Goal: Task Accomplishment & Management: Complete application form

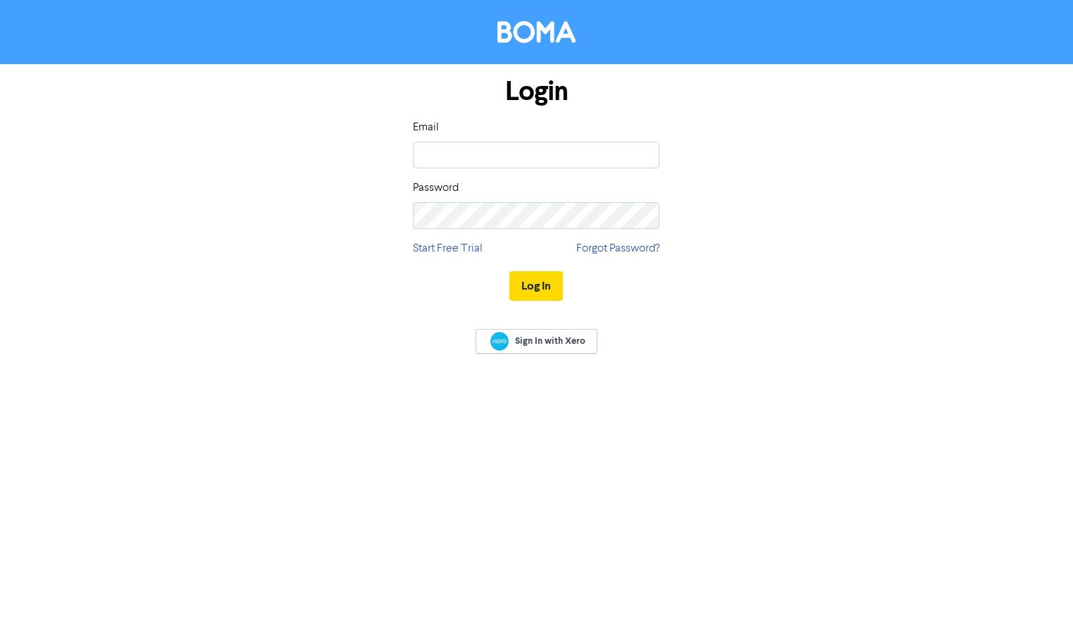
drag, startPoint x: 121, startPoint y: 223, endPoint x: 124, endPoint y: 213, distance: 10.9
click at [123, 217] on form "Login Email Password Start Free Trial Forgot Password? Log In" at bounding box center [536, 189] width 1073 height 251
click at [474, 147] on input "email" at bounding box center [536, 155] width 247 height 27
type input "[PERSON_NAME][EMAIL_ADDRESS][PERSON_NAME][DOMAIN_NAME]"
click at [531, 291] on button "Log In" at bounding box center [536, 286] width 54 height 30
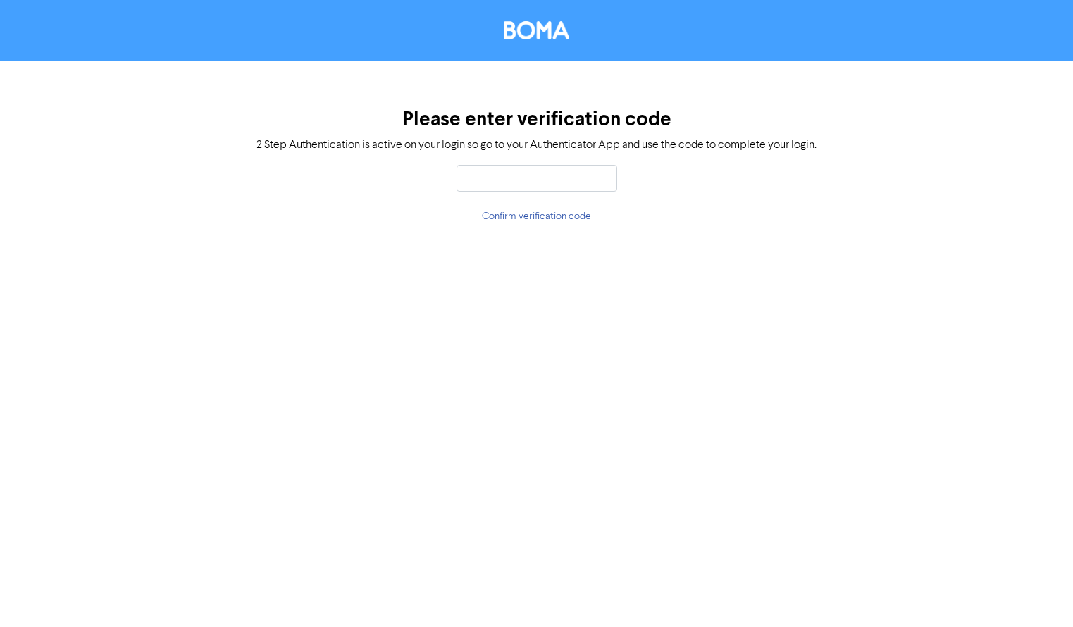
click at [524, 177] on input "text" at bounding box center [537, 178] width 161 height 27
type input "7"
type input "300450"
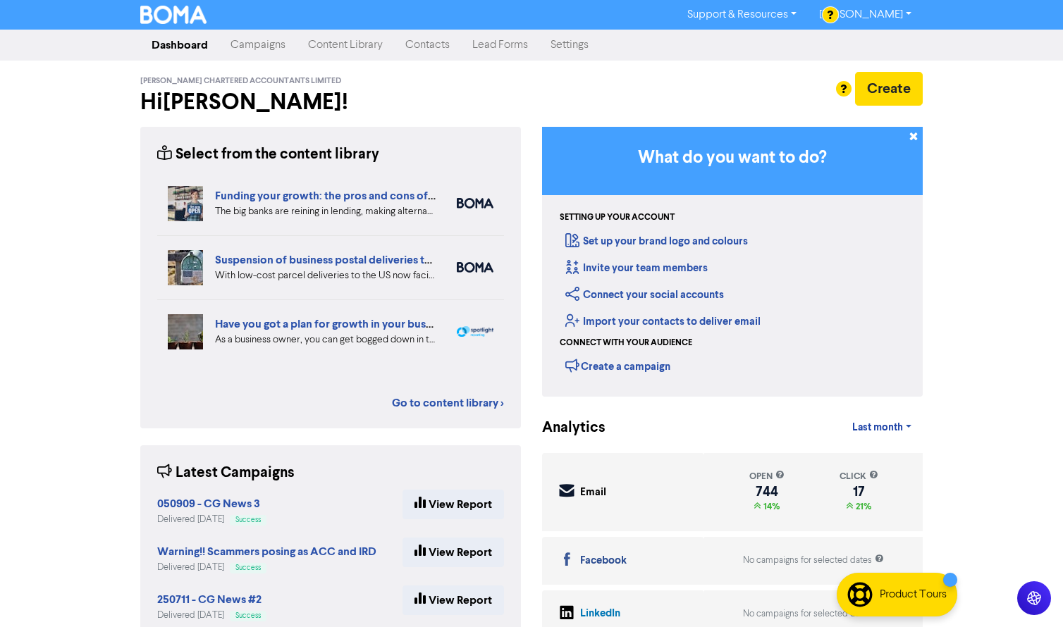
click at [416, 47] on link "Contacts" at bounding box center [427, 45] width 67 height 28
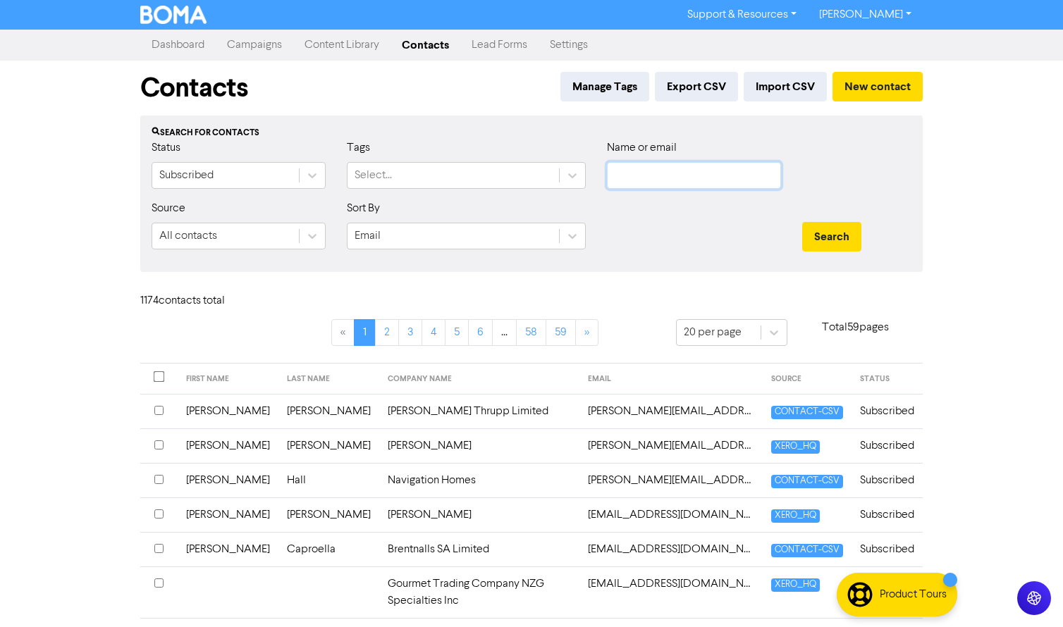
click at [692, 171] on input "text" at bounding box center [694, 175] width 174 height 27
click at [802, 222] on button "Search" at bounding box center [831, 237] width 59 height 30
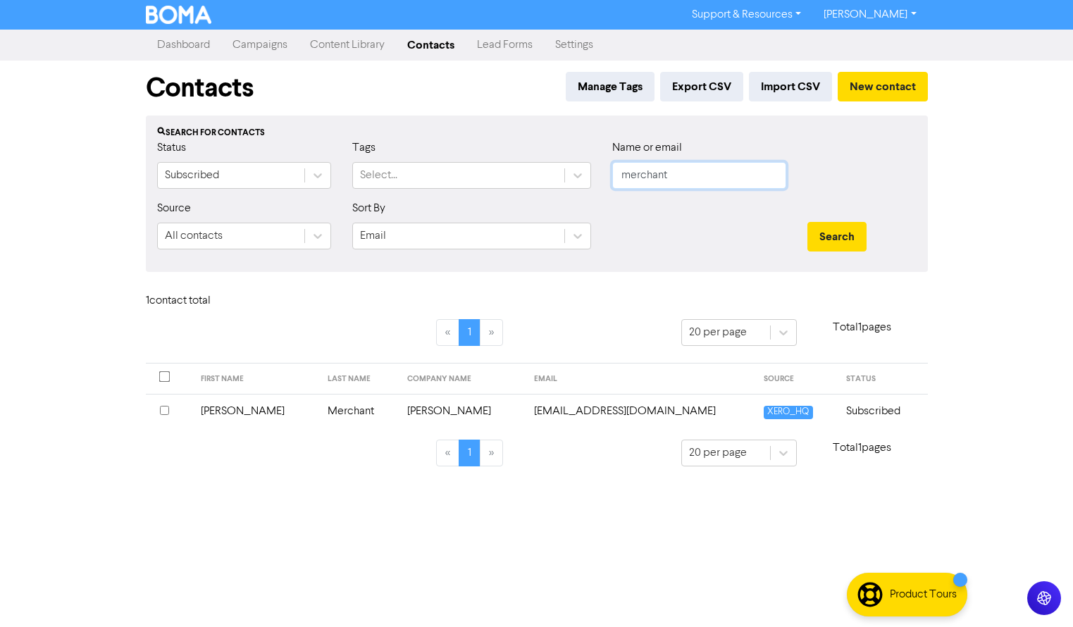
drag, startPoint x: 676, startPoint y: 178, endPoint x: 616, endPoint y: 166, distance: 61.6
click at [616, 170] on input "merchant" at bounding box center [699, 175] width 174 height 27
type input "acland"
click at [808, 222] on button "Search" at bounding box center [837, 237] width 59 height 30
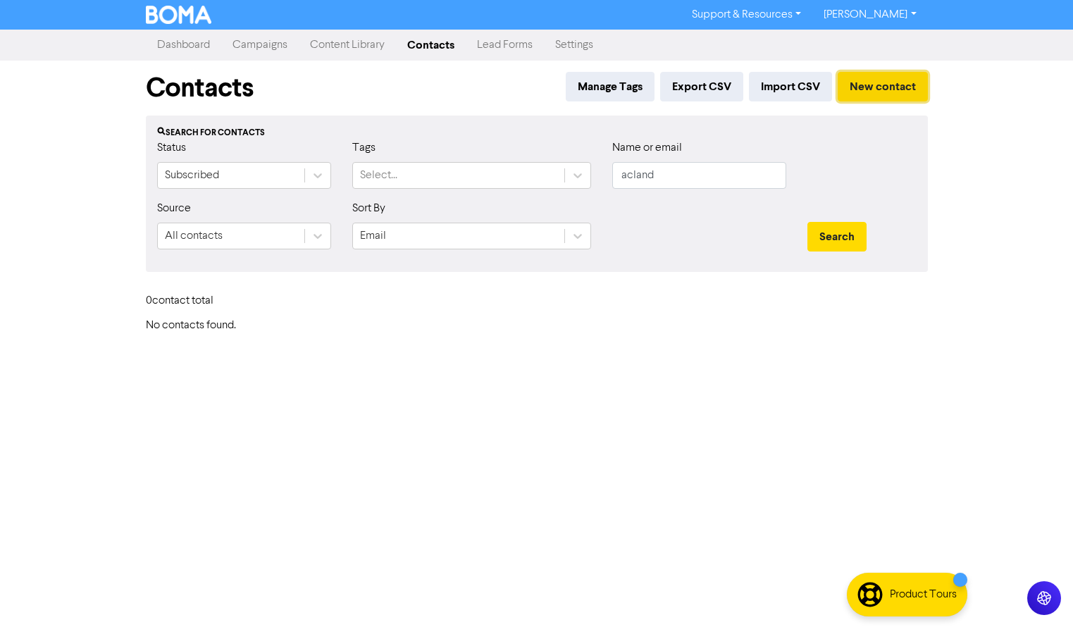
click at [859, 92] on button "New contact" at bounding box center [883, 87] width 90 height 30
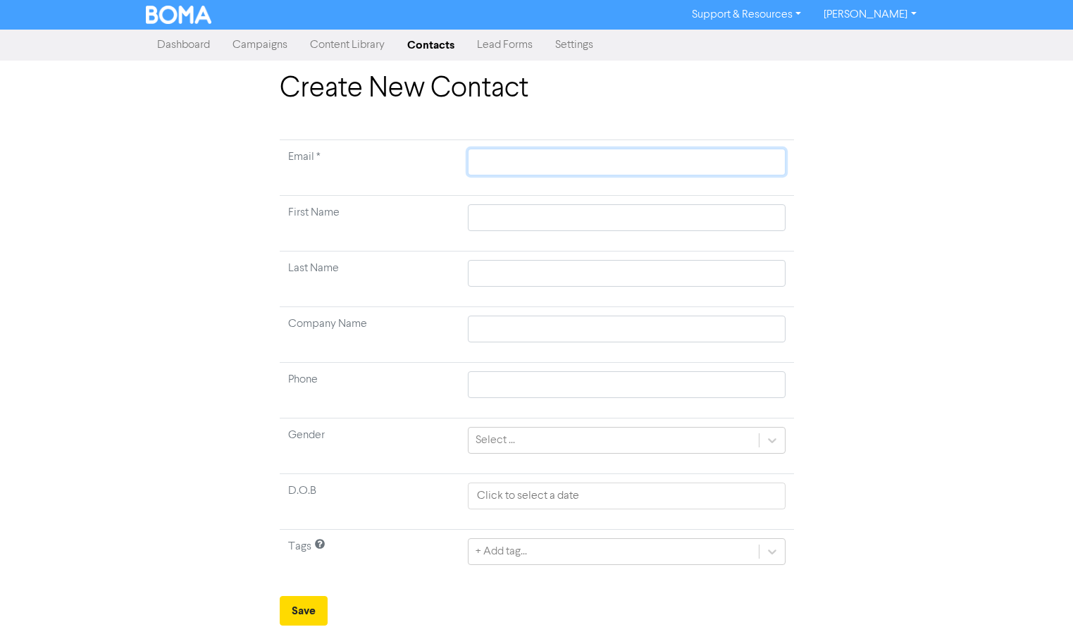
click at [550, 163] on input "text" at bounding box center [626, 162] width 317 height 27
paste input "[EMAIL_ADDRESS][DOMAIN_NAME]"
type input "[EMAIL_ADDRESS][DOMAIN_NAME]"
click at [507, 218] on input "text" at bounding box center [626, 217] width 317 height 27
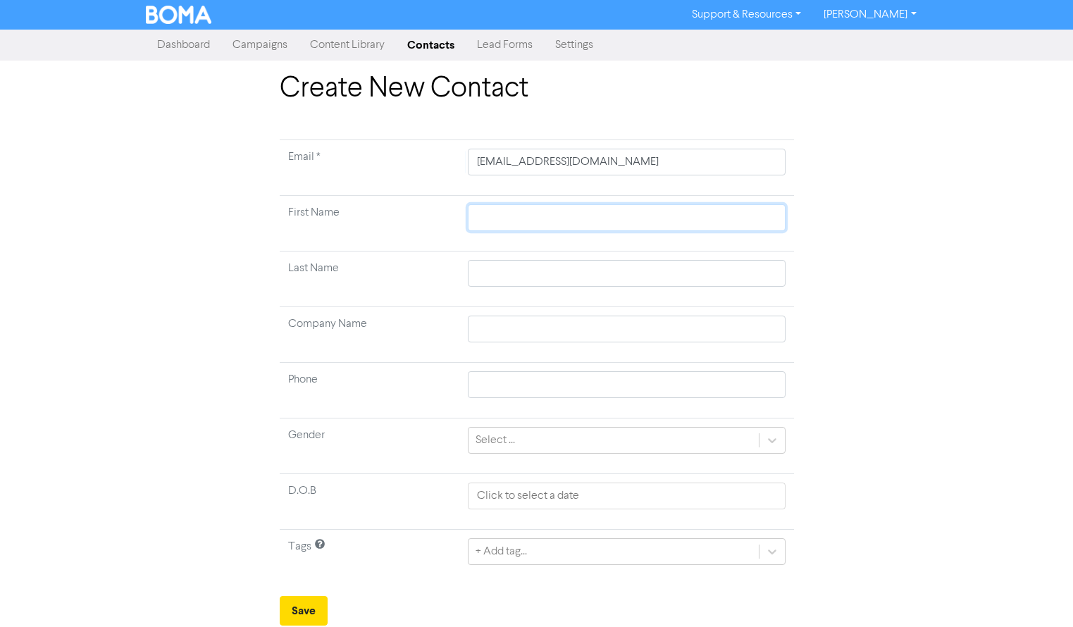
type input "J"
type input "Jo"
type input "Joh"
type input "[PERSON_NAME]"
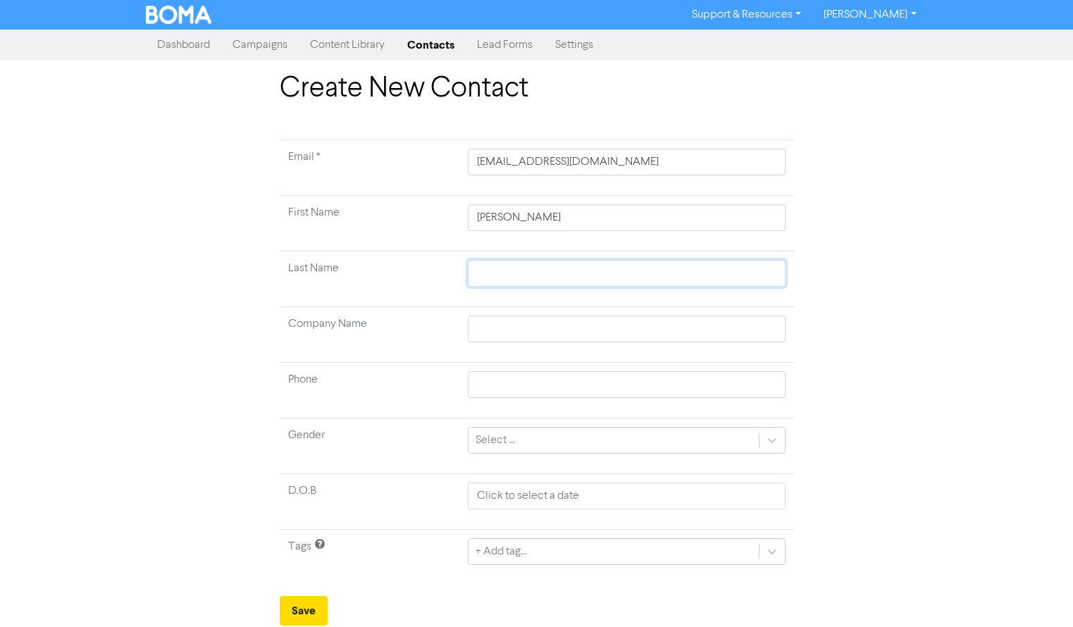
type input "A"
type input "Ac"
type input "Acl"
type input "Acla"
type input "Aclan"
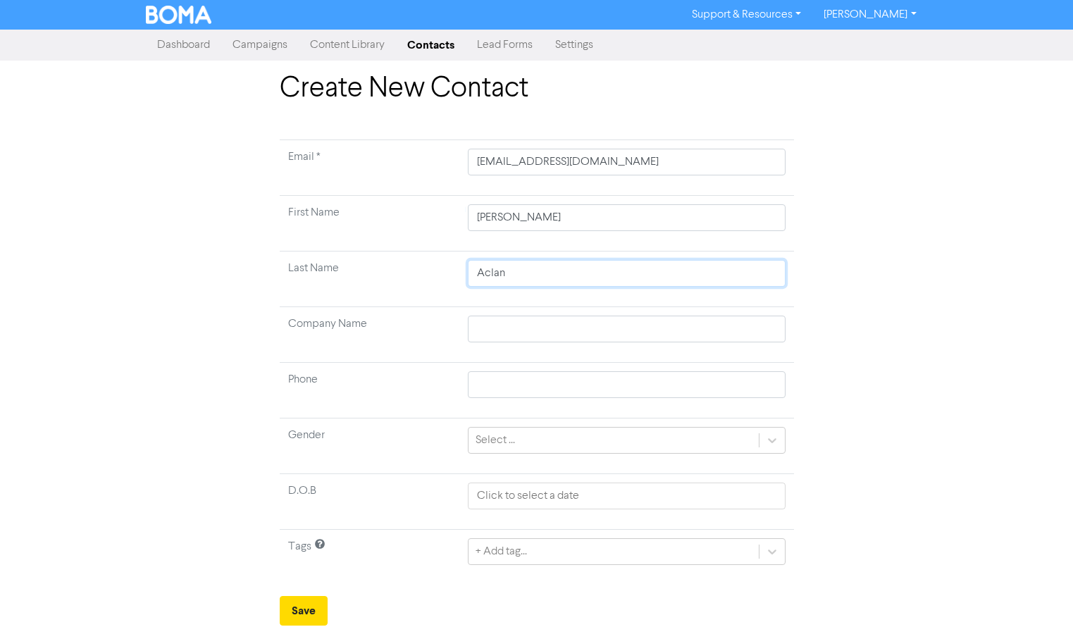
type input "Acland"
type input "T"
type input "Ta"
type input "Tal"
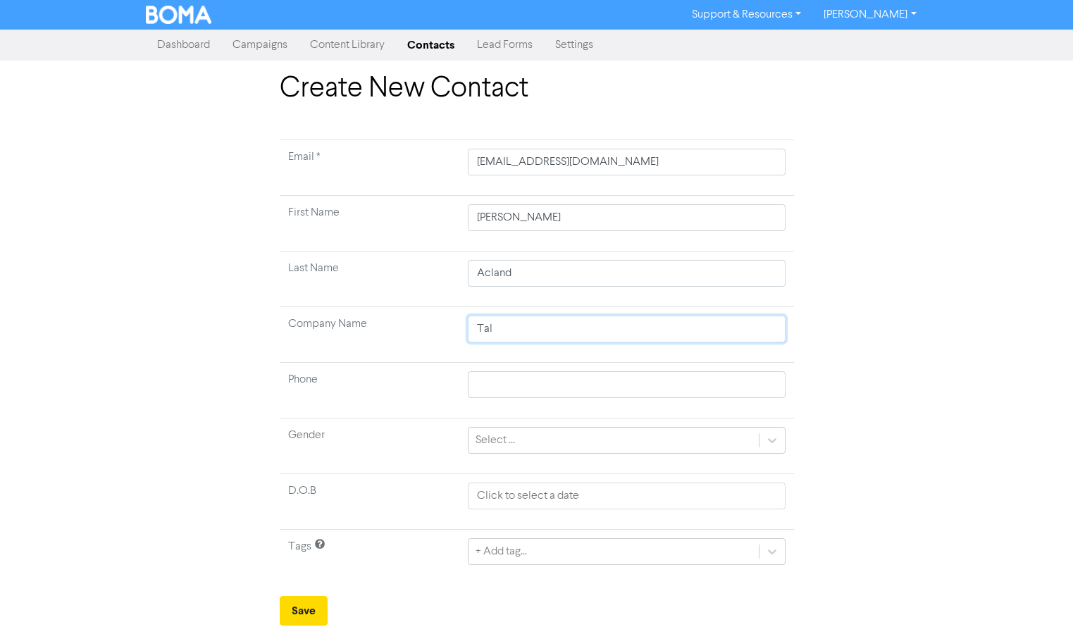
type input "Talk"
type input "Talki"
type input "Talkil"
type input "Talkily"
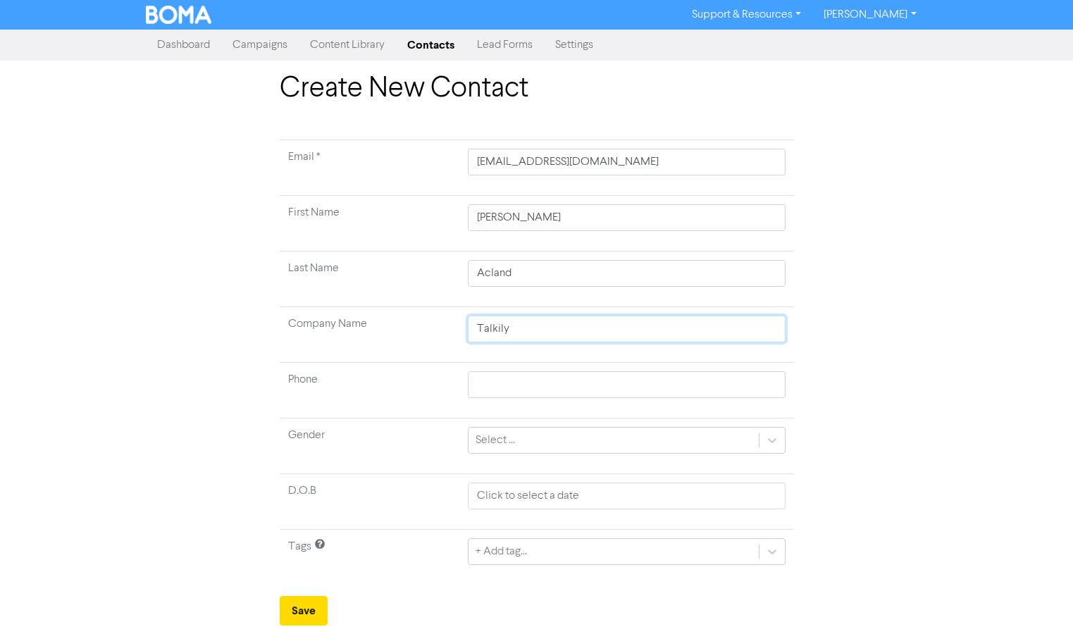
type input "Talkily L"
type input "Talkily [PERSON_NAME]"
type input "Talkily Limi"
type input "Talkily Limit"
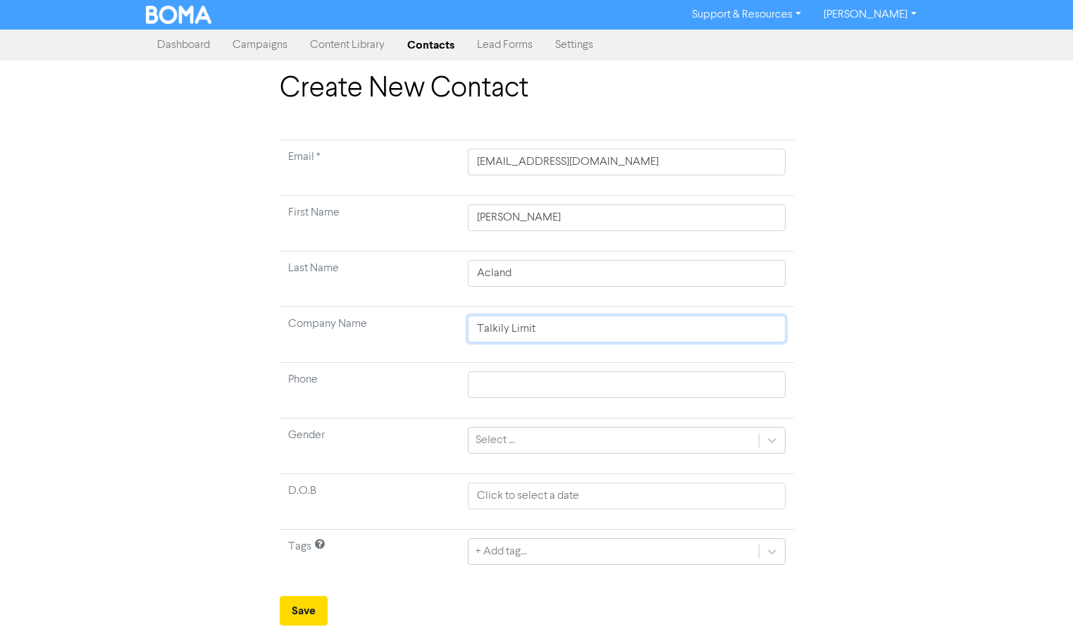
type input "Talkily Limite"
type input "Talkily Limited"
drag, startPoint x: 297, startPoint y: 605, endPoint x: 306, endPoint y: 600, distance: 9.8
click at [299, 604] on button "Save" at bounding box center [304, 611] width 48 height 30
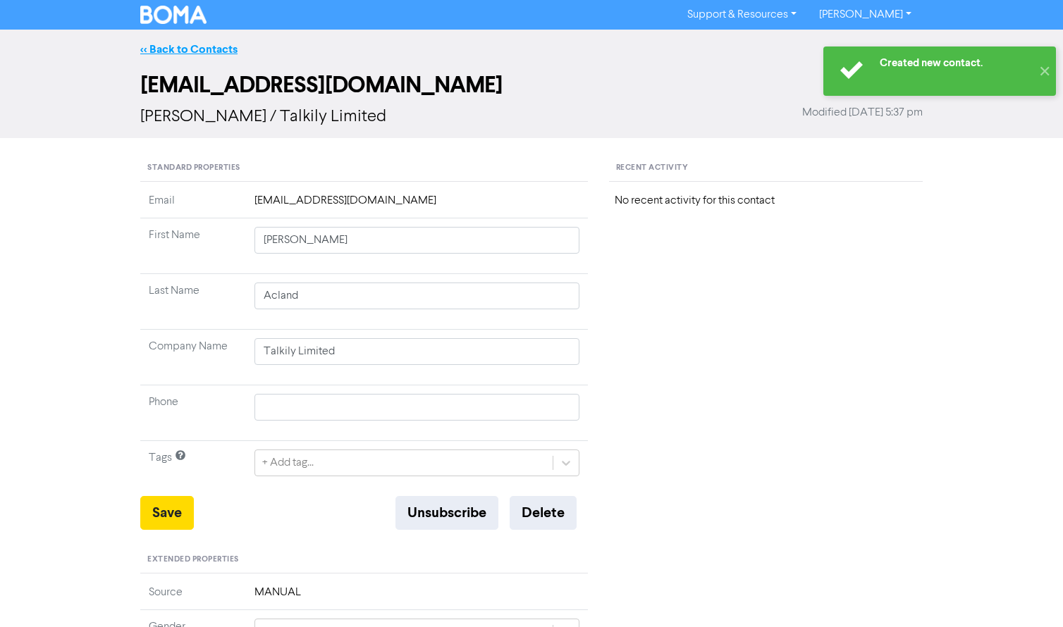
click at [208, 48] on link "<< Back to Contacts" at bounding box center [188, 49] width 97 height 14
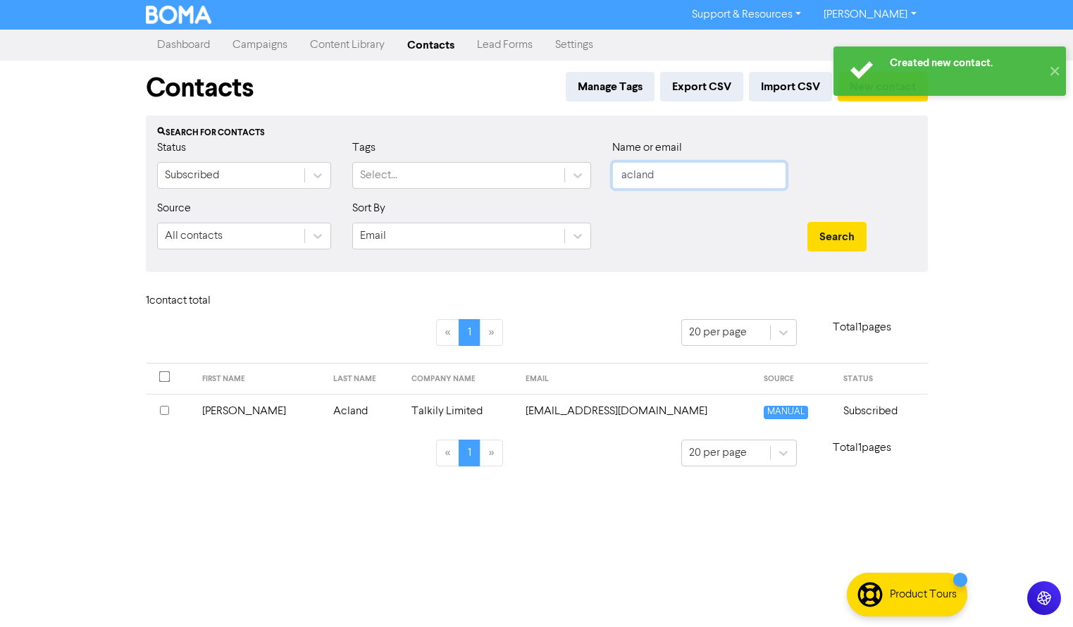
click at [668, 175] on input "acland" at bounding box center [699, 175] width 174 height 27
drag, startPoint x: 668, startPoint y: 175, endPoint x: 612, endPoint y: 168, distance: 56.1
click at [610, 174] on div "Name or email acland" at bounding box center [699, 170] width 195 height 61
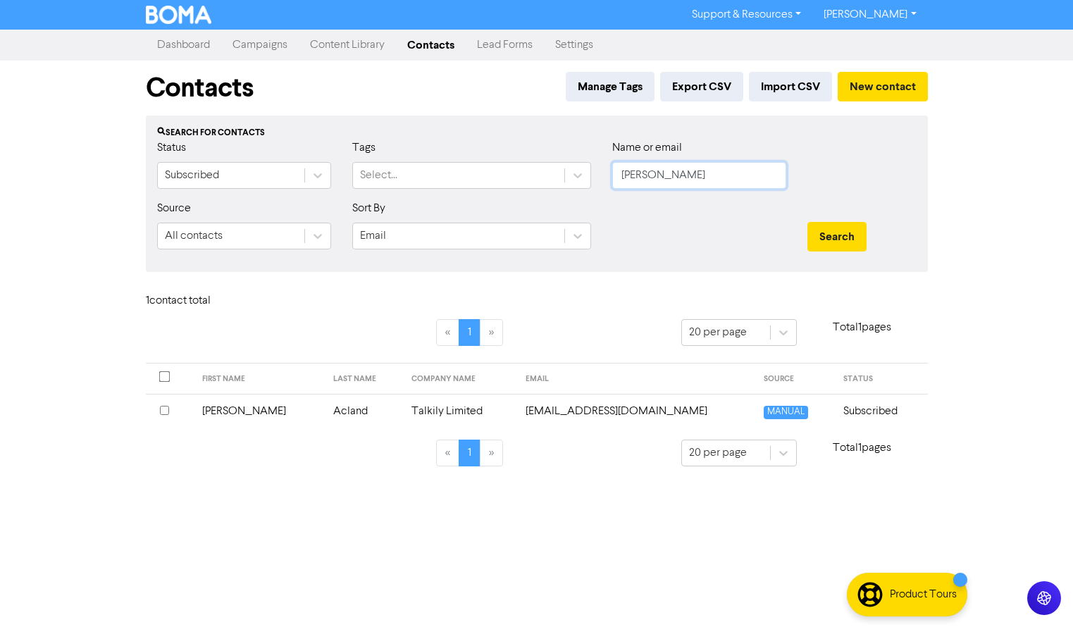
type input "[PERSON_NAME]"
click at [808, 222] on button "Search" at bounding box center [837, 237] width 59 height 30
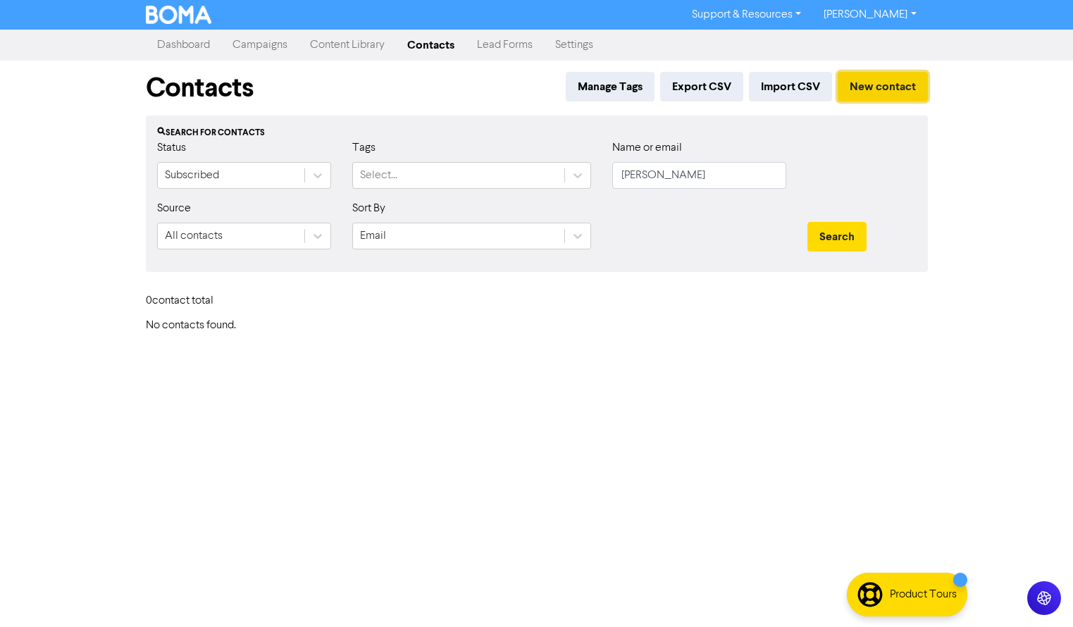
click at [894, 86] on button "New contact" at bounding box center [883, 87] width 90 height 30
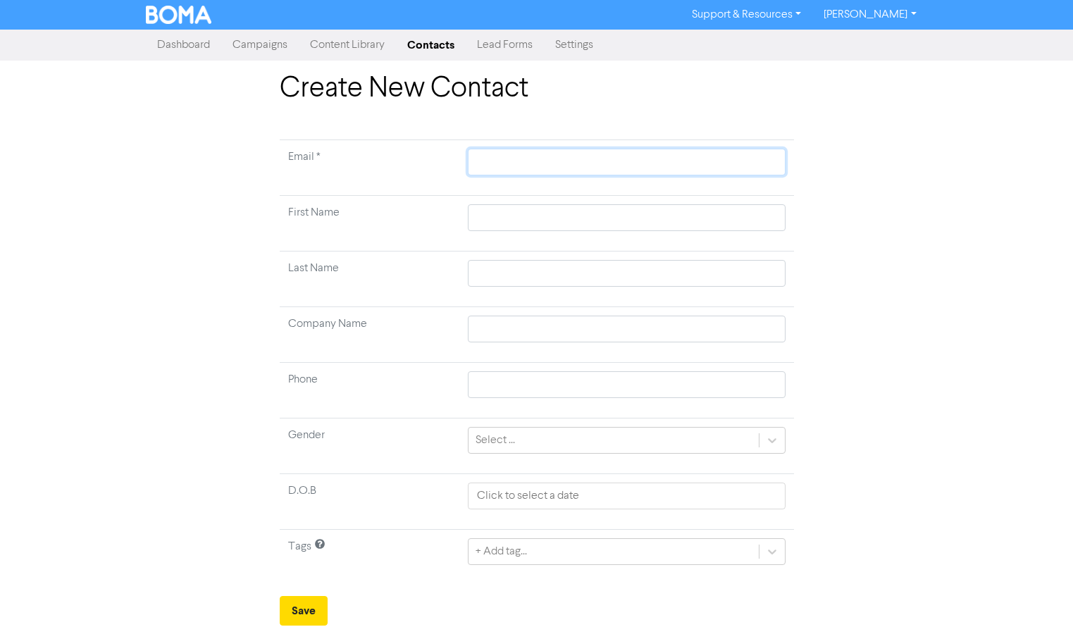
click at [631, 156] on input "text" at bounding box center [626, 162] width 317 height 27
paste input "[EMAIL_ADDRESS][DOMAIN_NAME]"
type input "[EMAIL_ADDRESS][DOMAIN_NAME]"
click at [506, 213] on input "text" at bounding box center [626, 217] width 317 height 27
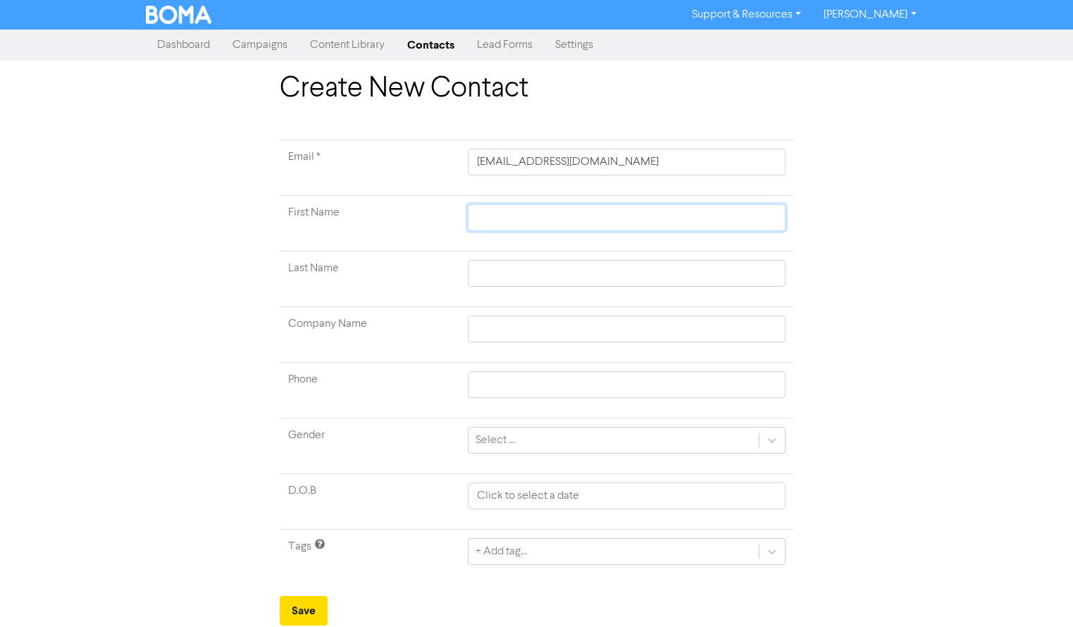
type input "S"
type input "St"
type input "Ste"
type input "Step"
type input "Steph"
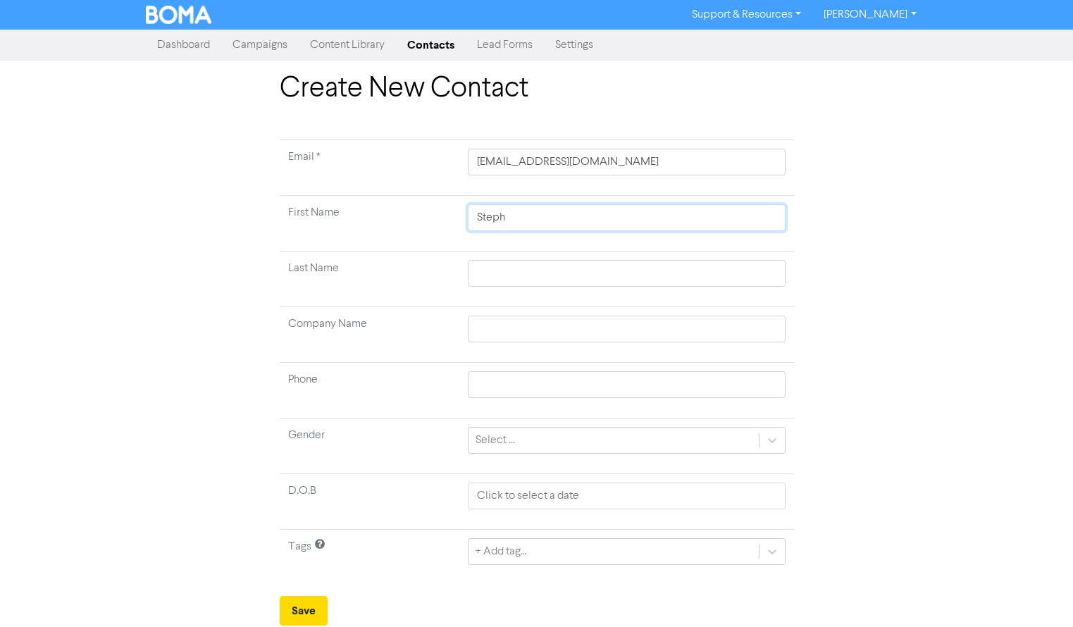
type input "Stephe"
type input "[PERSON_NAME]"
type input "G"
type input "Go"
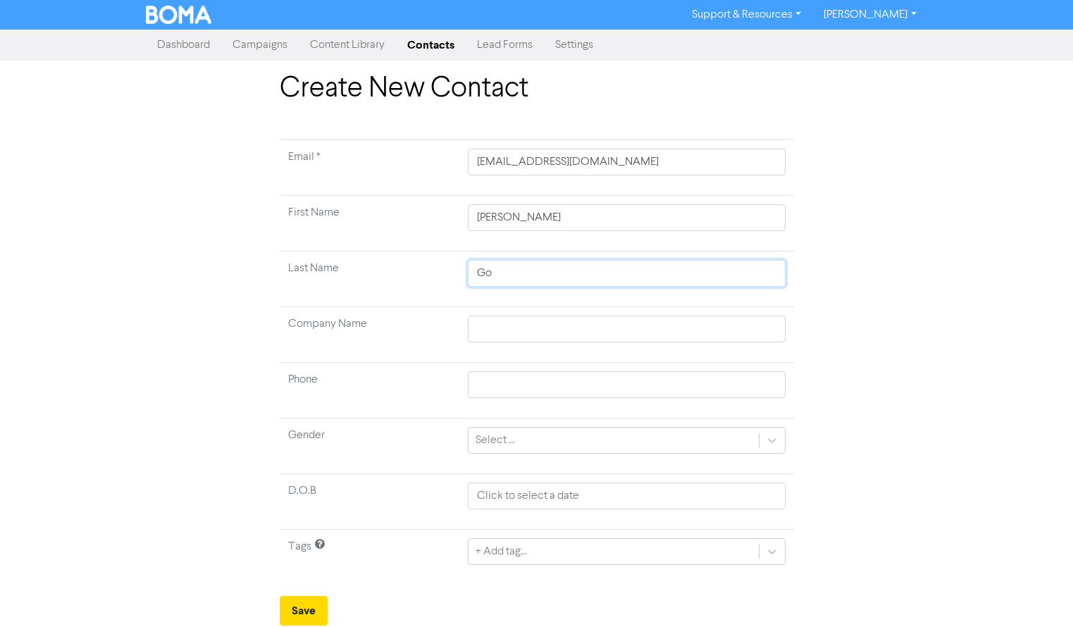
type input "Goo"
type input "Good"
type input "Goodg"
type input "Goodge"
type input "[PERSON_NAME]"
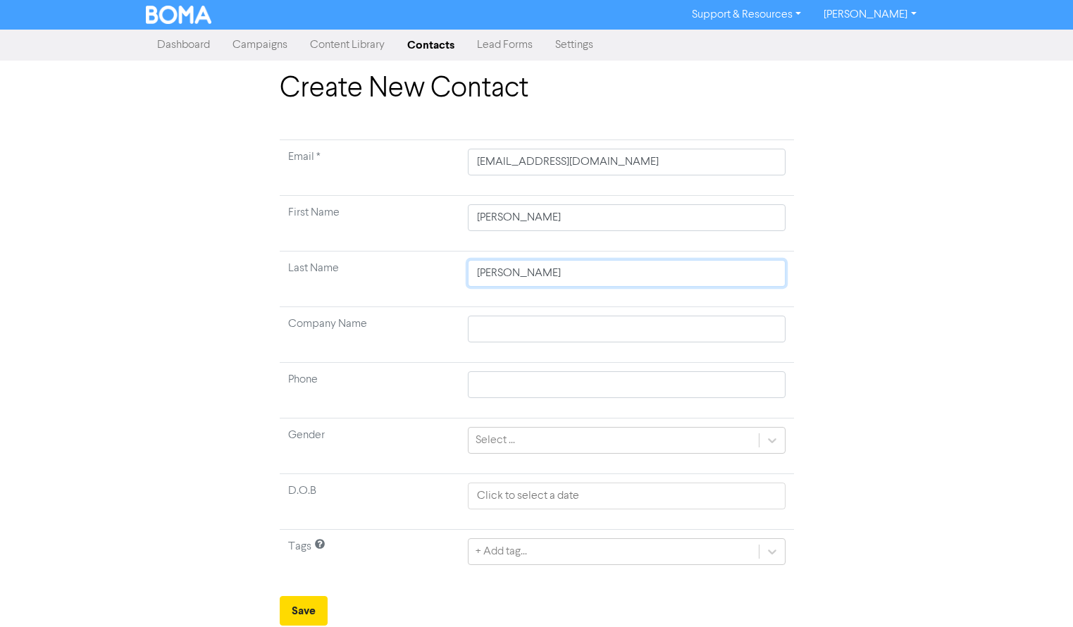
type input "[PERSON_NAME]"
type input "T"
type input "Ta"
type input "Tal"
type input "Talk"
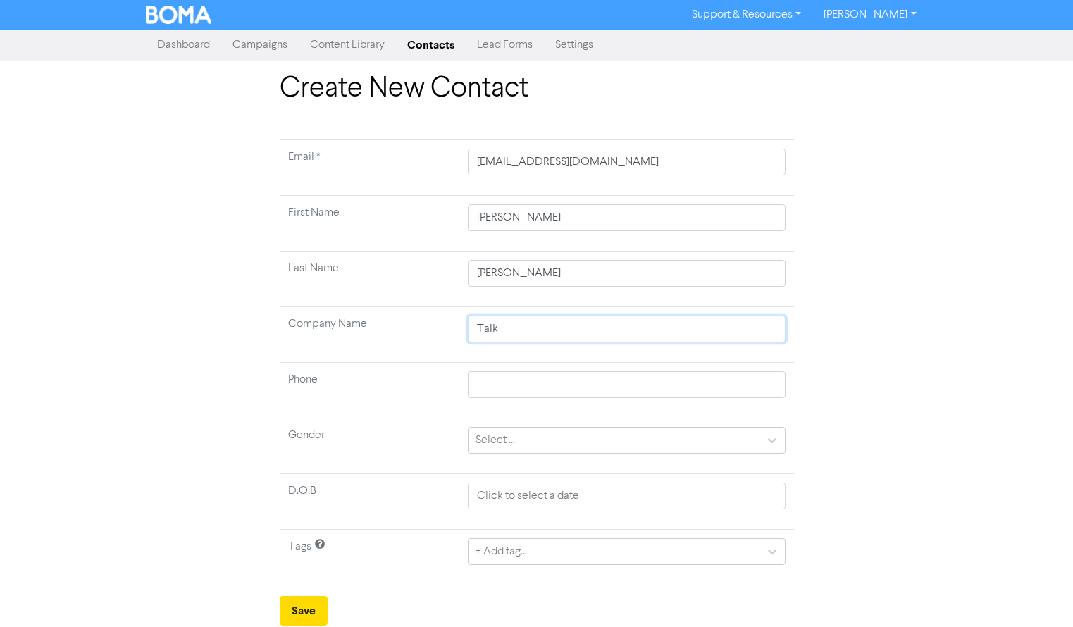
type input "Talki"
type input "Talkil"
type input "Talkily"
type input "Talkily L"
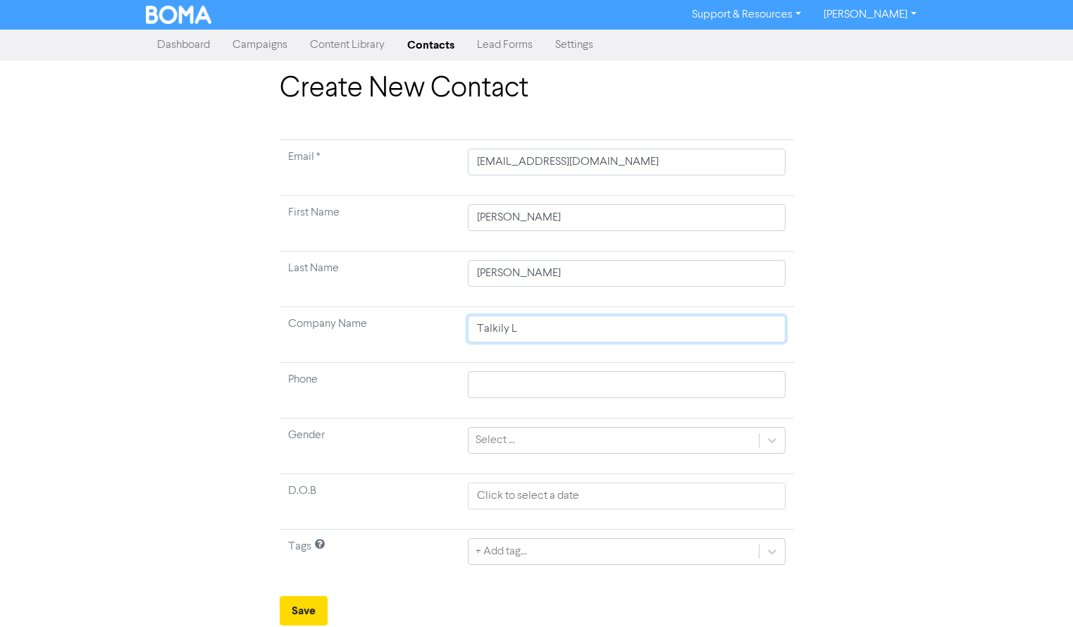
type input "Talkily [PERSON_NAME]"
type input "Talkily Limi"
type input "Talkily Limit"
type input "Talkily Limite"
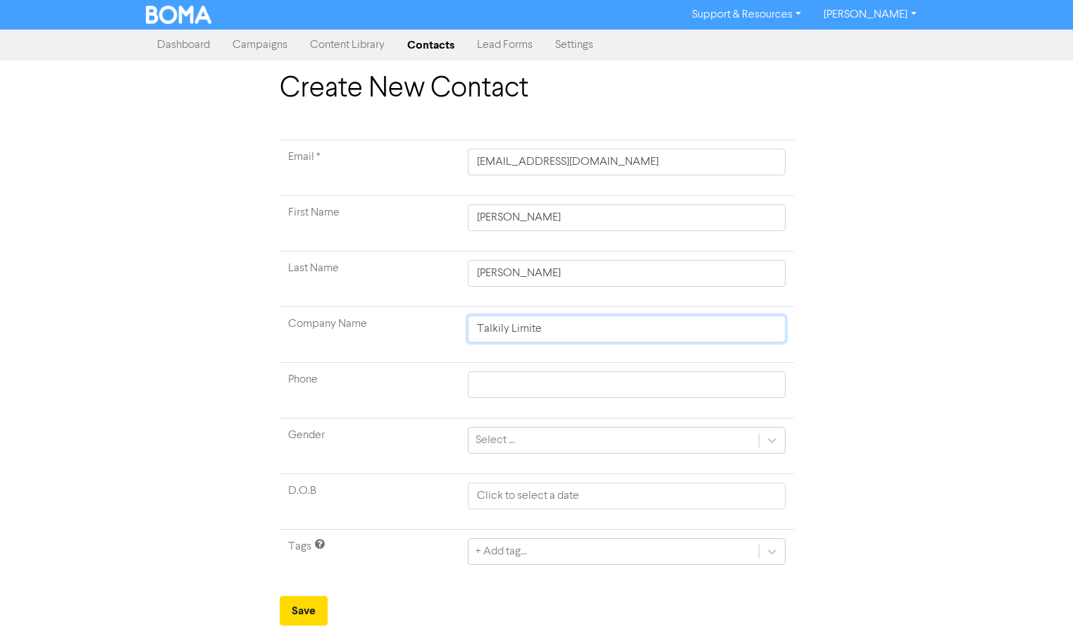
type input "Talkily Limited"
click at [309, 600] on button "Save" at bounding box center [304, 611] width 48 height 30
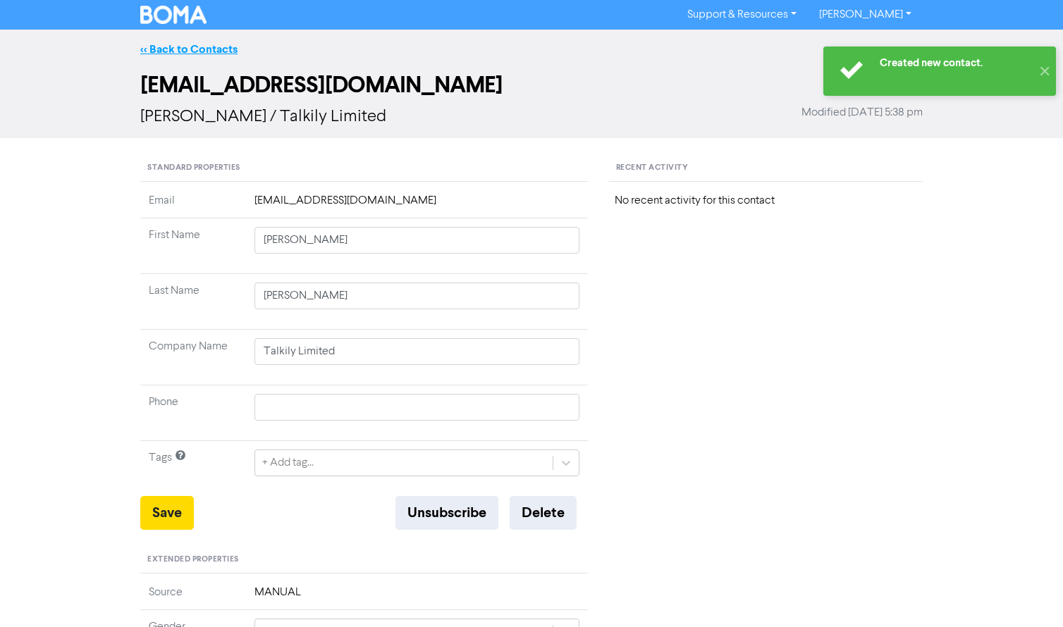
click at [194, 48] on link "<< Back to Contacts" at bounding box center [188, 49] width 97 height 14
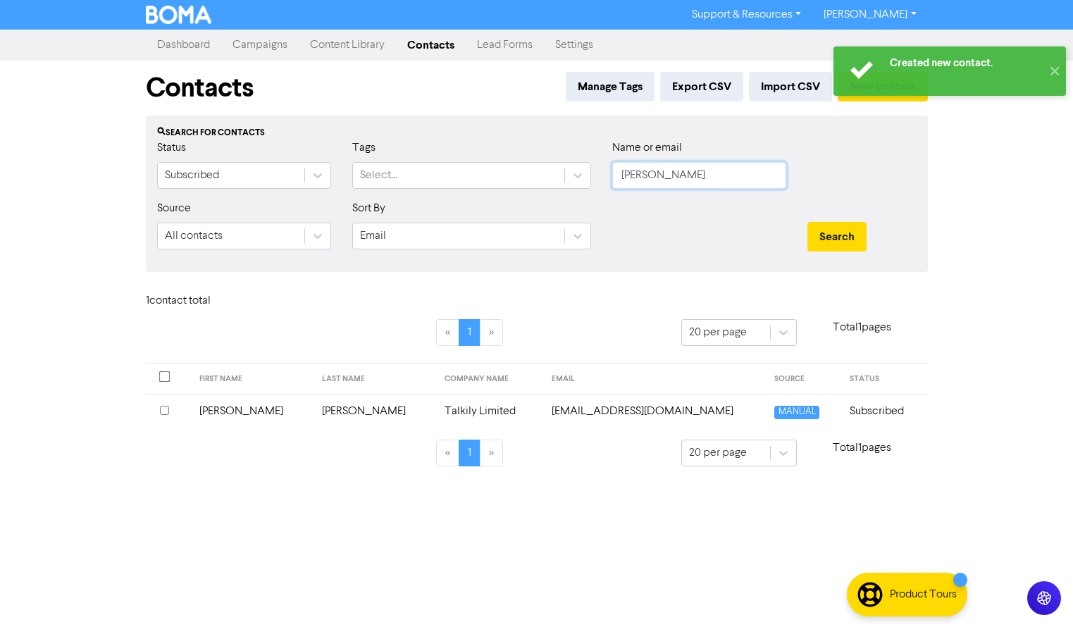
drag, startPoint x: 696, startPoint y: 181, endPoint x: 595, endPoint y: 170, distance: 101.4
click at [597, 171] on div "Status Subscribed Tags Select... Name or email [PERSON_NAME]" at bounding box center [537, 170] width 781 height 61
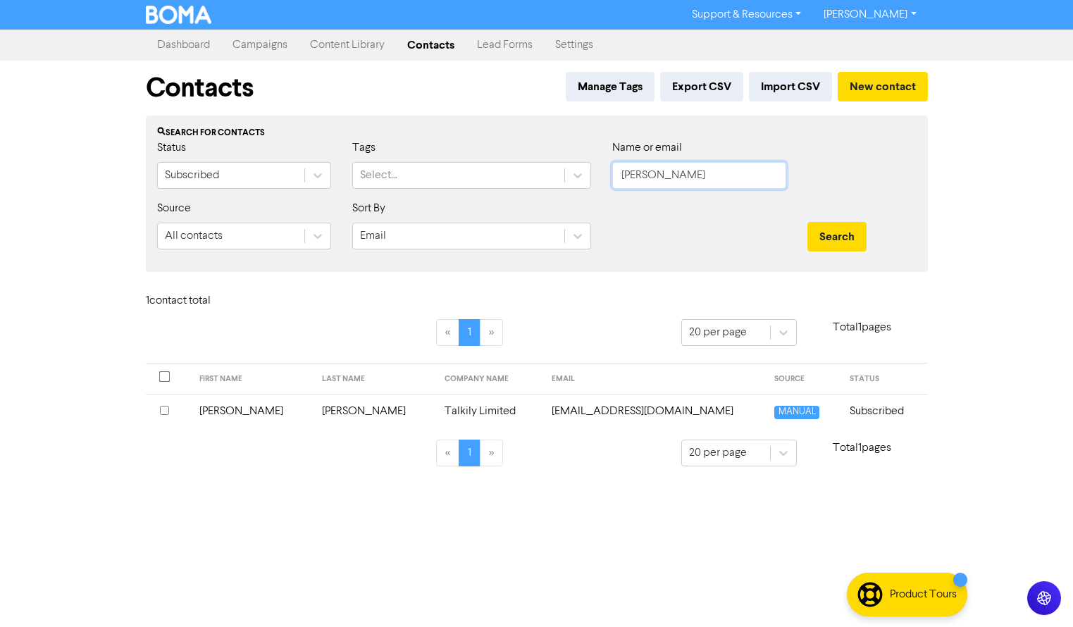
type input "[PERSON_NAME]"
click at [808, 222] on button "Search" at bounding box center [837, 237] width 59 height 30
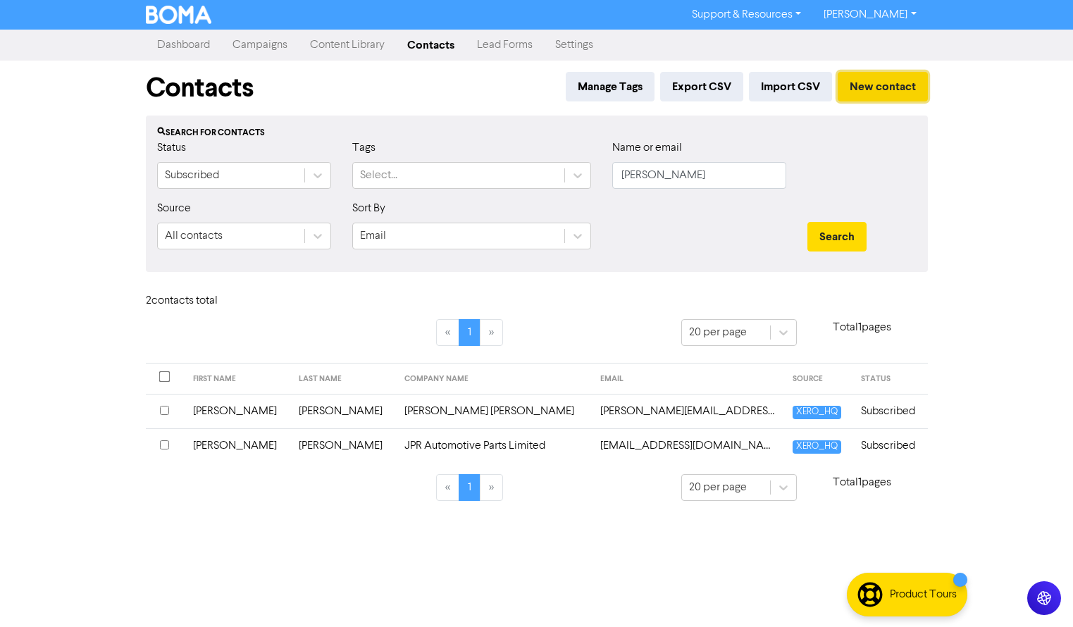
click at [882, 85] on button "New contact" at bounding box center [883, 87] width 90 height 30
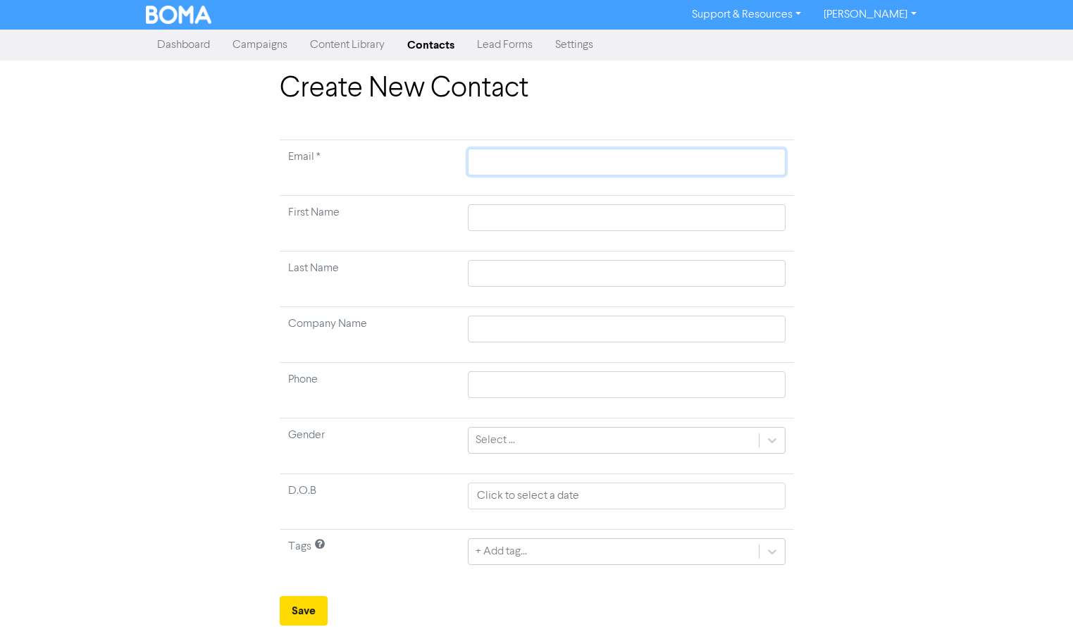
click at [730, 163] on input "text" at bounding box center [626, 162] width 317 height 27
paste input "[EMAIL_ADDRESS][DOMAIN_NAME]"
type input "[EMAIL_ADDRESS][DOMAIN_NAME]"
click at [511, 220] on input "text" at bounding box center [626, 217] width 317 height 27
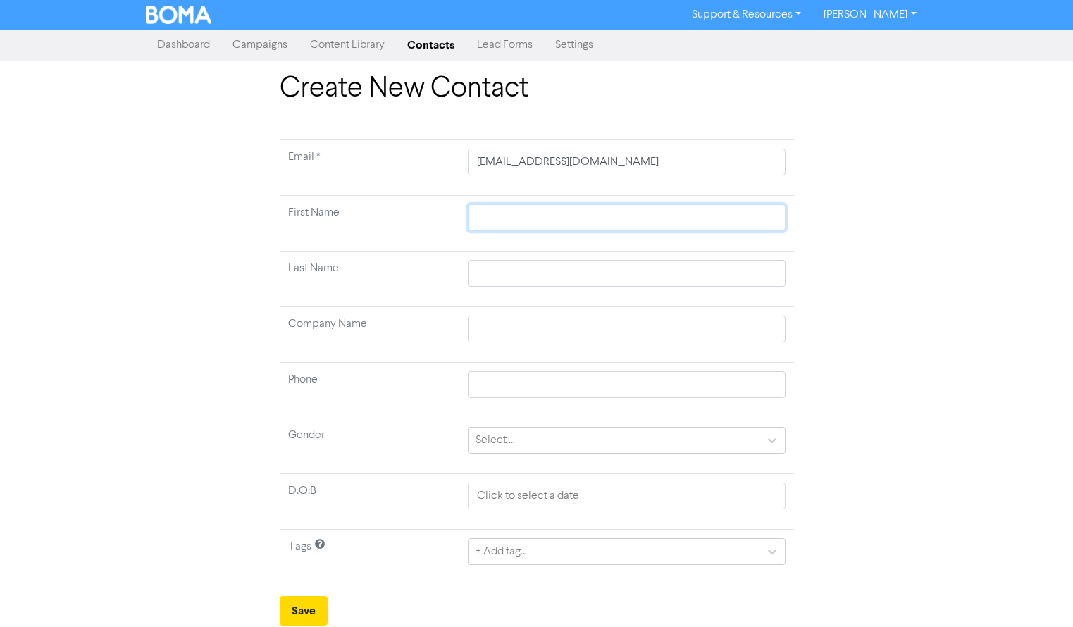
type input "D"
type input "Da"
drag, startPoint x: 504, startPoint y: 328, endPoint x: 505, endPoint y: 319, distance: 10.0
click at [505, 319] on input "text" at bounding box center [626, 329] width 317 height 27
click at [309, 598] on button "Save" at bounding box center [304, 611] width 48 height 30
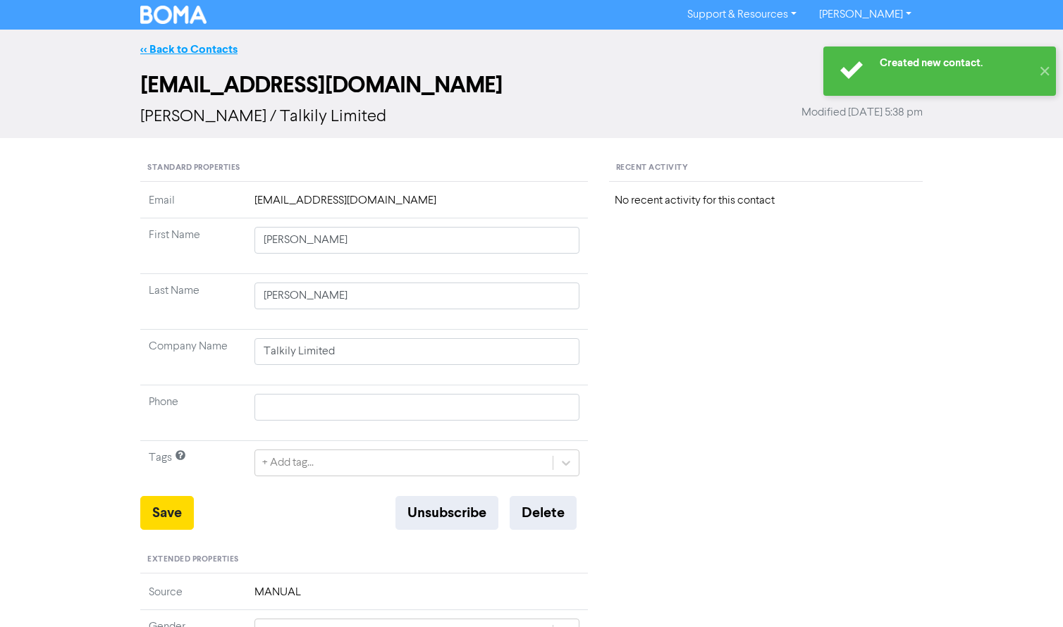
click at [178, 46] on link "<< Back to Contacts" at bounding box center [188, 49] width 97 height 14
